Goal: Book appointment/travel/reservation

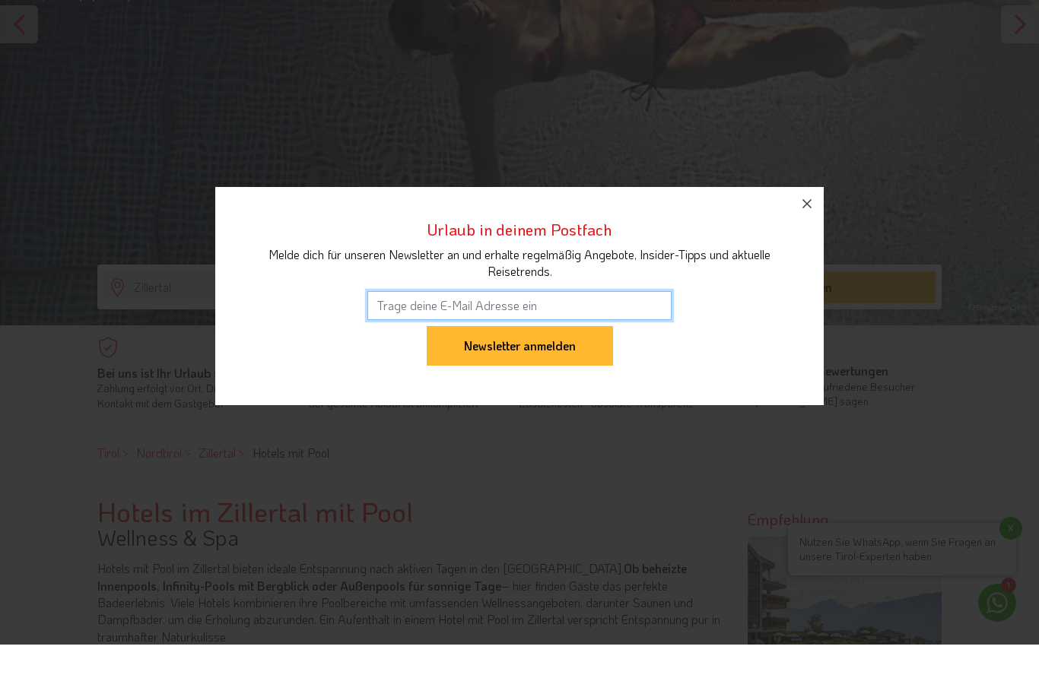
scroll to position [265, 0]
click at [801, 247] on icon "button" at bounding box center [807, 256] width 18 height 18
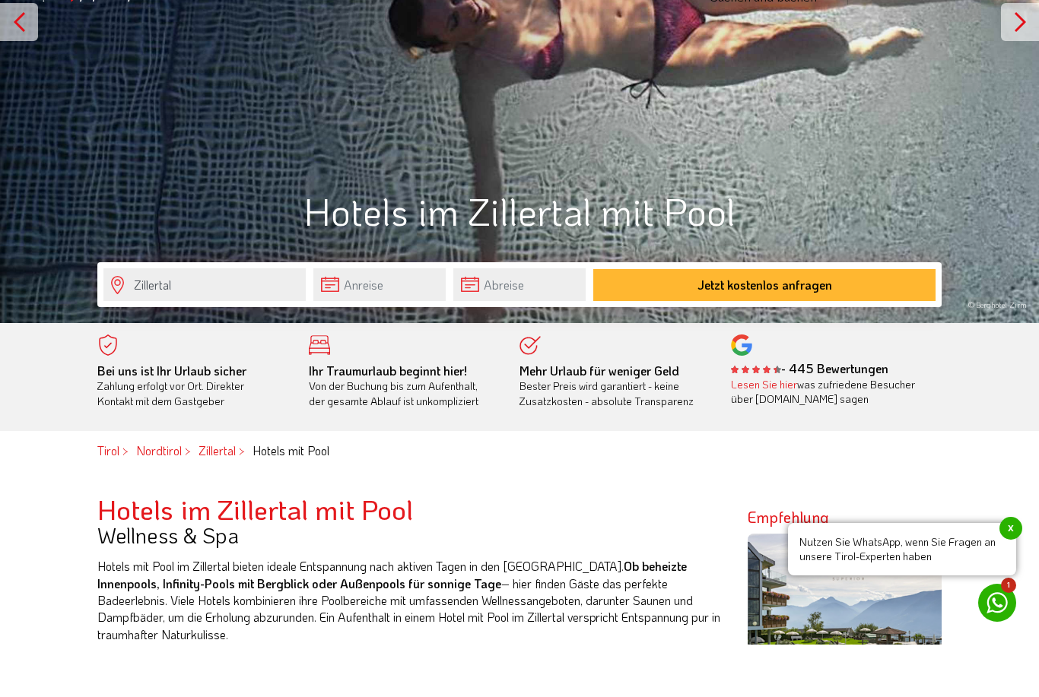
scroll to position [319, 0]
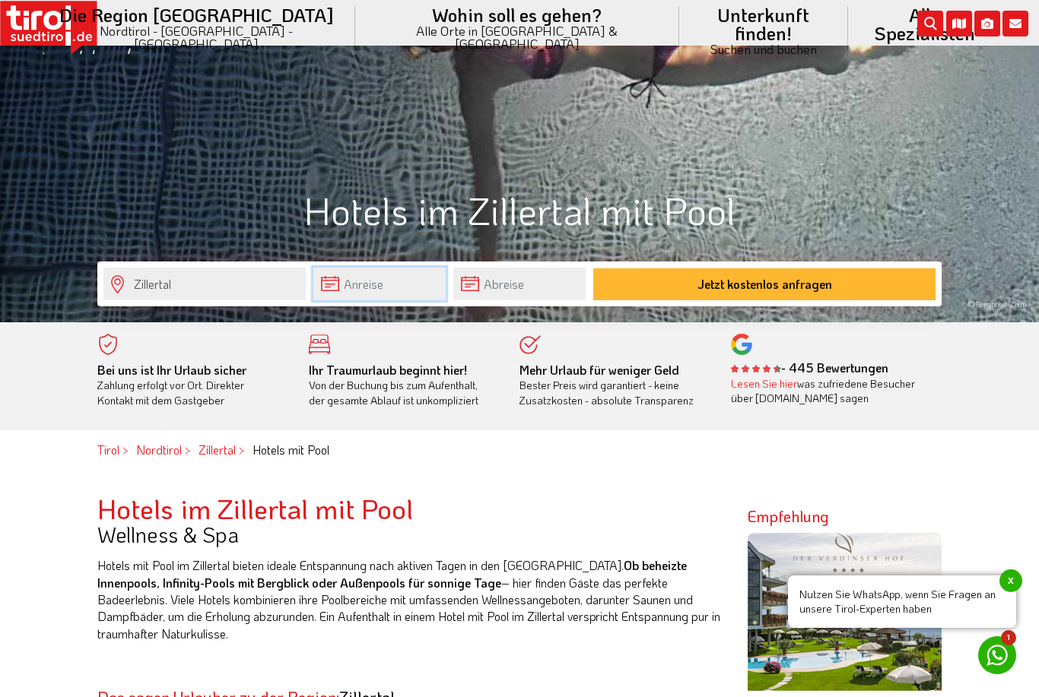
click at [358, 288] on body "Die Region [GEOGRAPHIC_DATA] [GEOGRAPHIC_DATA] - [GEOGRAPHIC_DATA] - [GEOGRAPHI…" at bounding box center [519, 29] width 1039 height 697
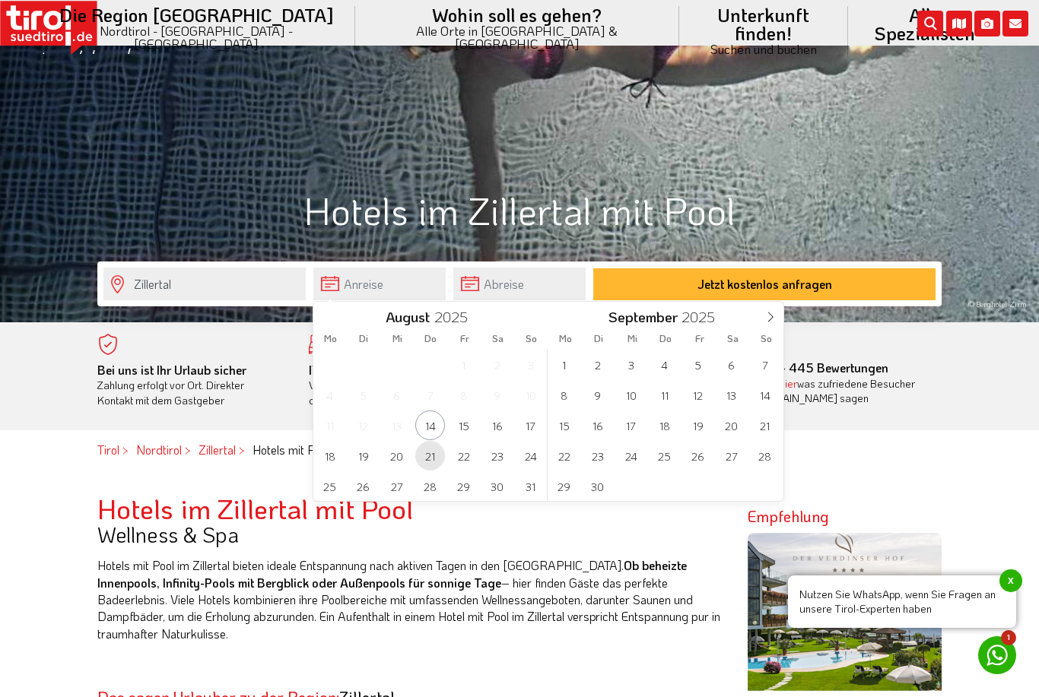
click at [431, 449] on span "21" at bounding box center [430, 456] width 30 height 30
click at [428, 477] on span "28" at bounding box center [430, 486] width 30 height 30
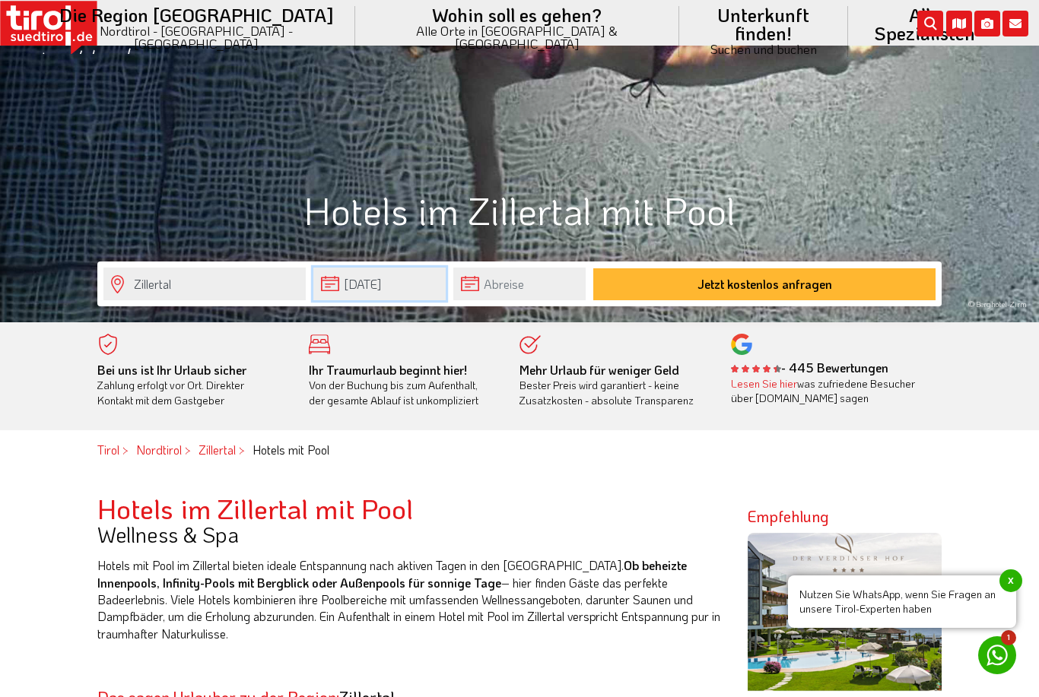
type input "[DATE]"
click at [715, 281] on button "Jetzt kostenlos anfragen" at bounding box center [764, 284] width 342 height 32
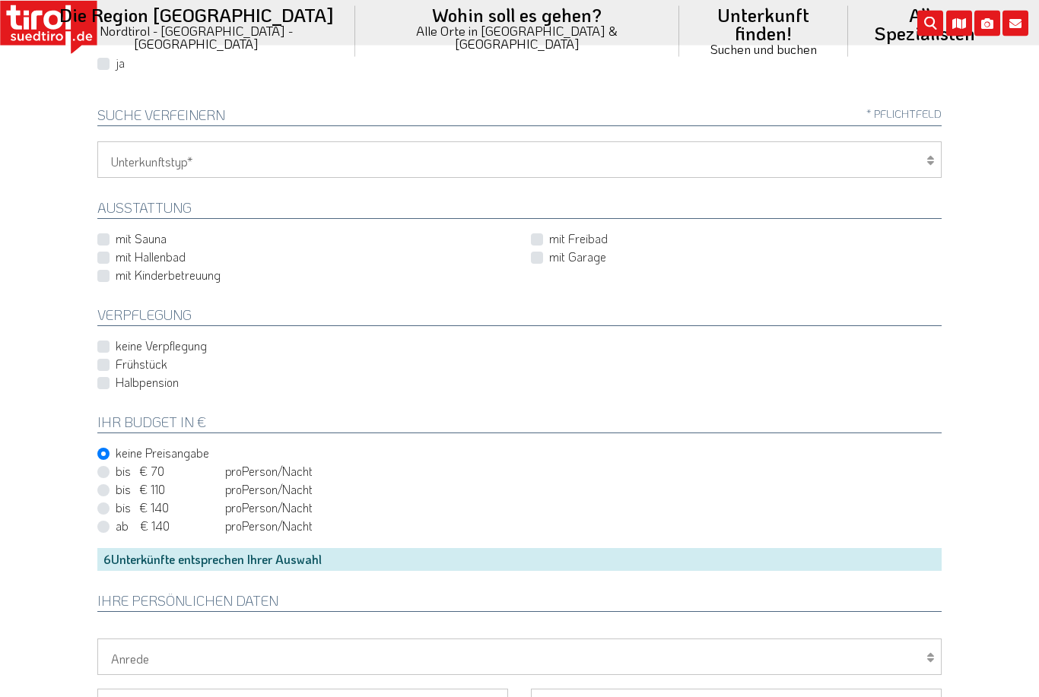
scroll to position [423, 0]
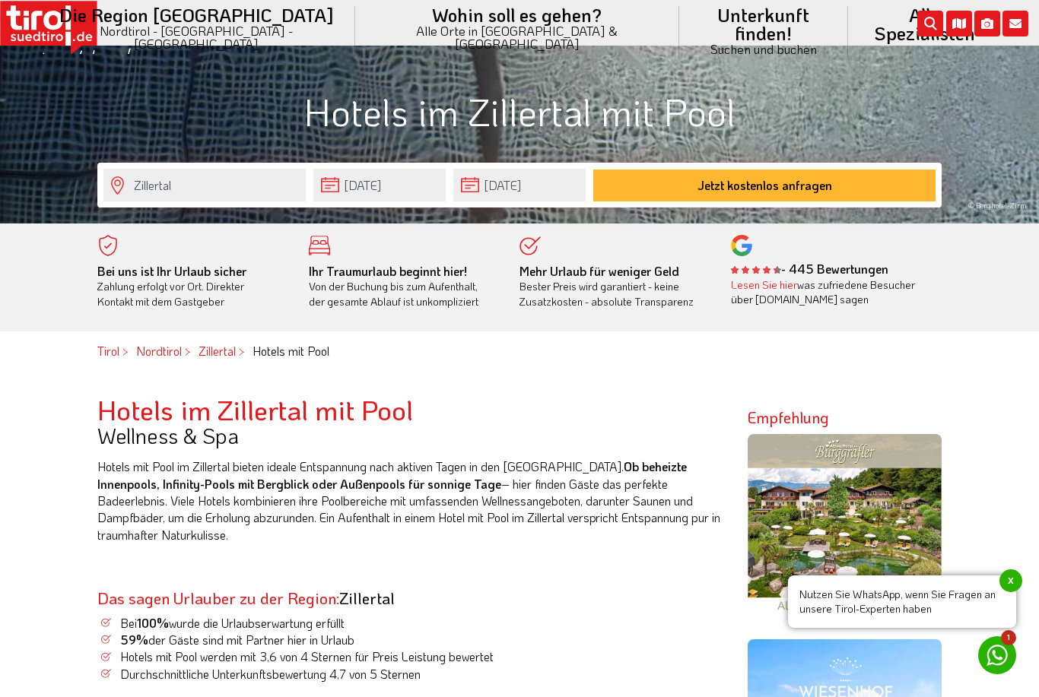
click at [679, 23] on li "Unterkunft finden! Suchen und buchen Alle Spezialisten 3 Sterne Hotels 4 Sterne…" at bounding box center [763, 31] width 169 height 63
click at [680, 138] on link "4 Sterne Hotels" at bounding box center [763, 147] width 167 height 31
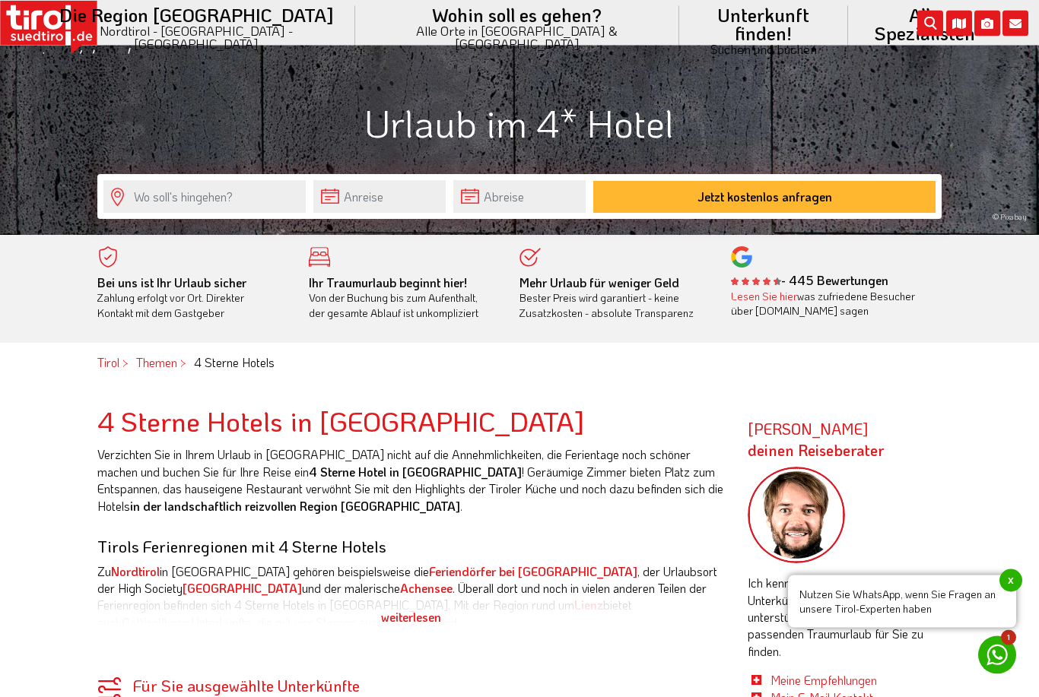
scroll to position [406, 0]
click at [360, 185] on input "text" at bounding box center [379, 196] width 132 height 33
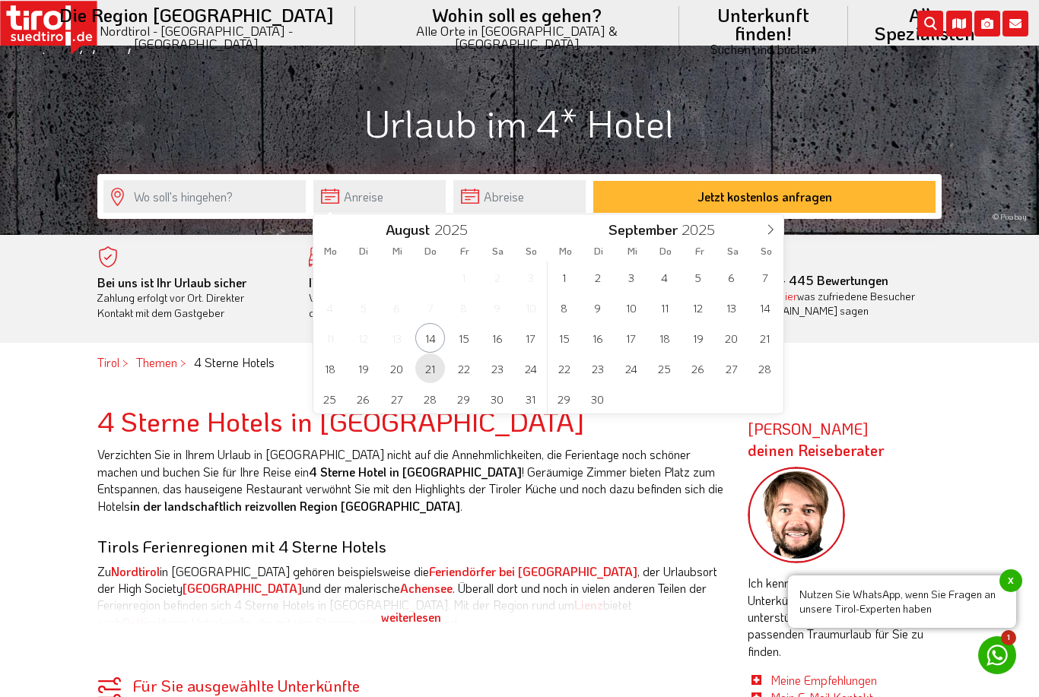
click at [429, 357] on span "21" at bounding box center [430, 369] width 30 height 30
click at [428, 395] on span "28" at bounding box center [430, 399] width 30 height 30
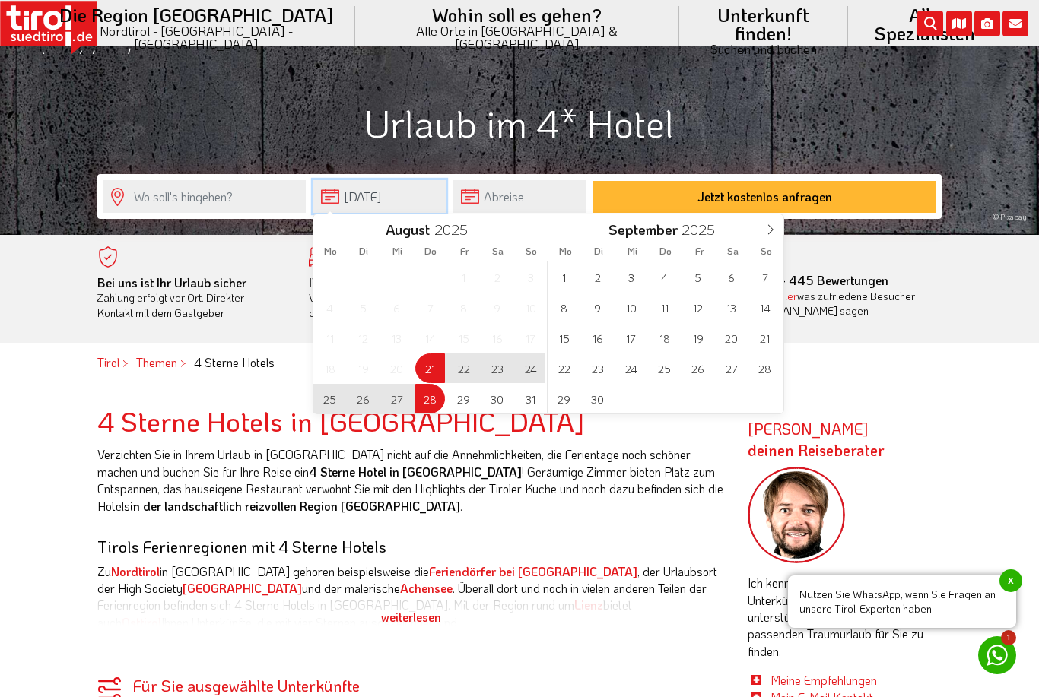
type input "[DATE]"
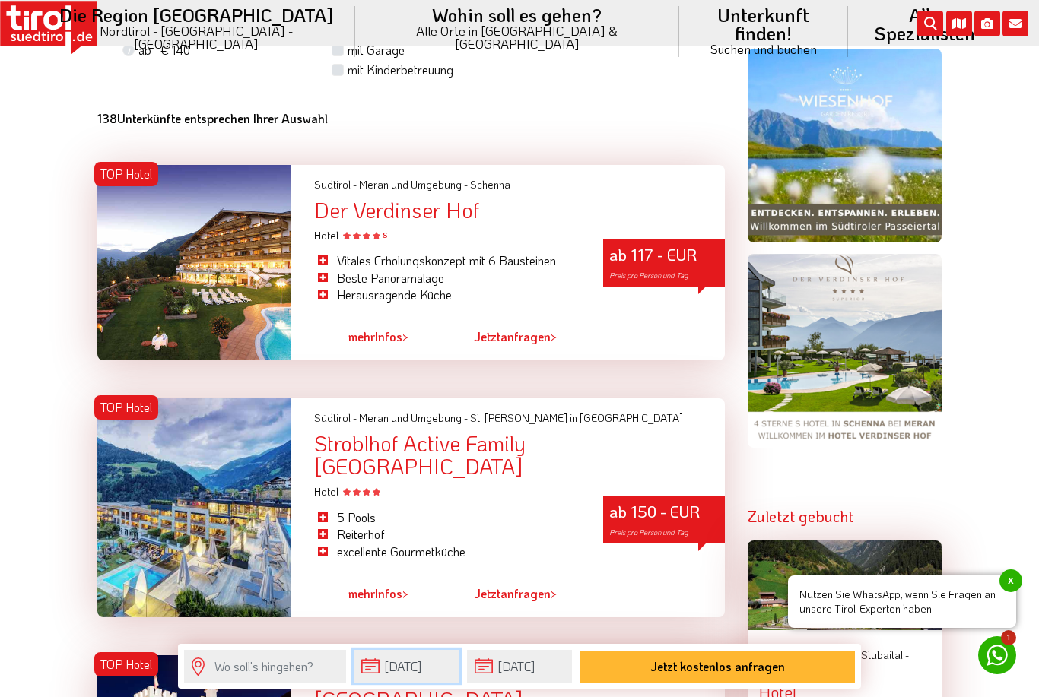
scroll to position [1311, 0]
